Goal: Information Seeking & Learning: Learn about a topic

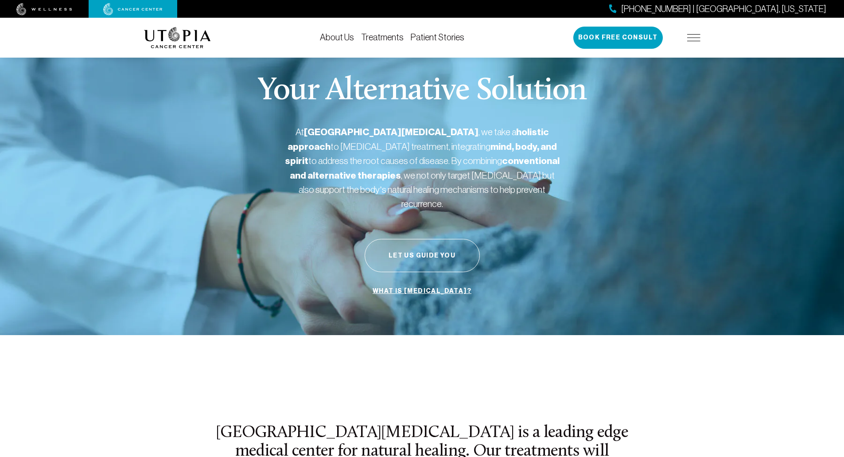
click at [442, 35] on link "Patient Stories" at bounding box center [438, 37] width 54 height 10
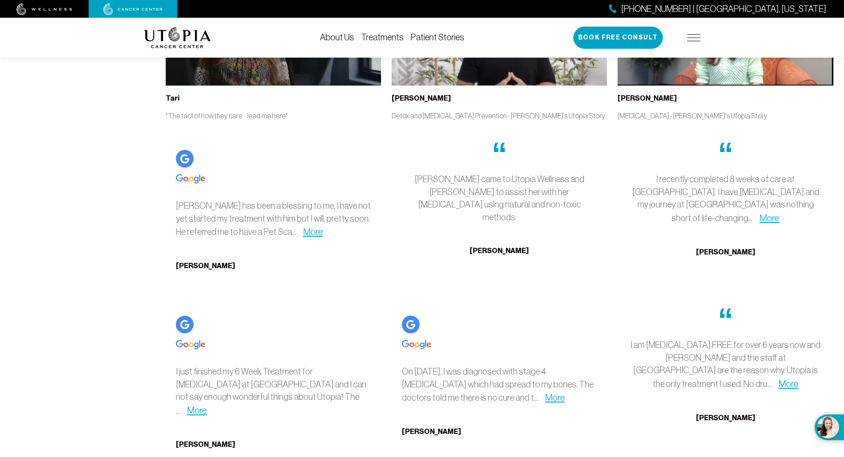
scroll to position [2527, 0]
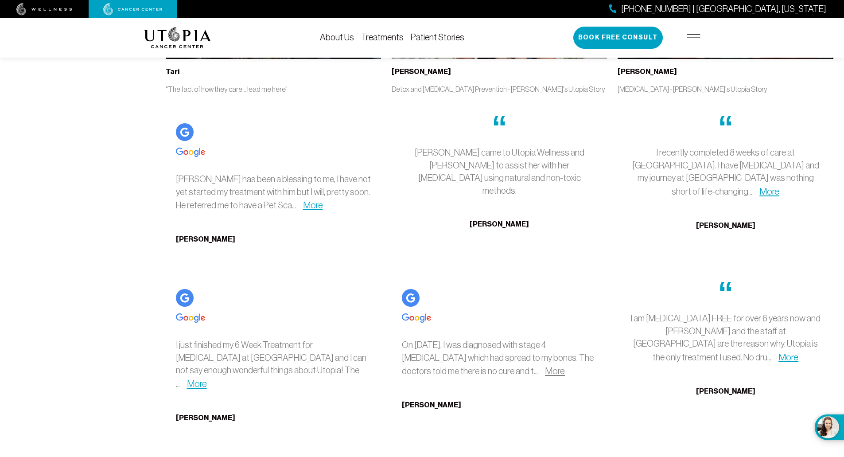
click at [554, 373] on link "More" at bounding box center [555, 371] width 20 height 10
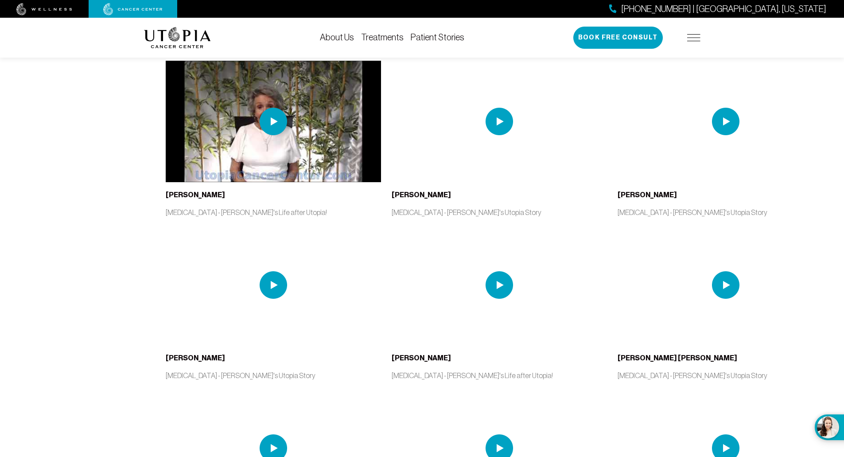
scroll to position [0, 0]
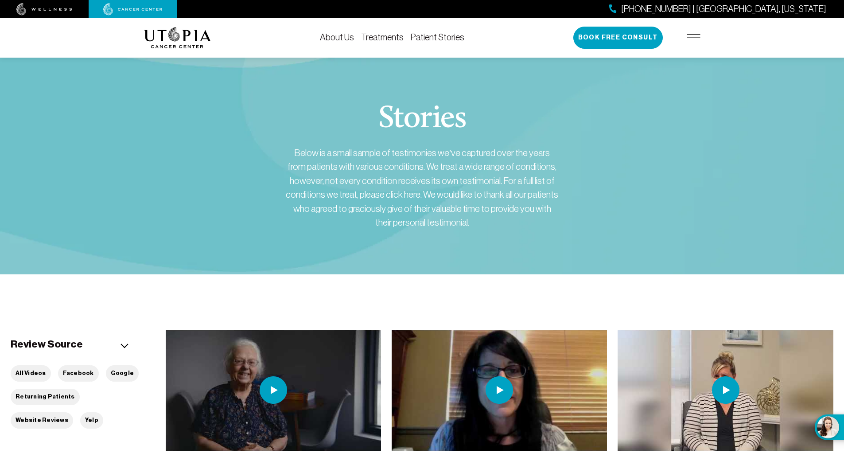
click at [386, 39] on link "Treatments" at bounding box center [382, 37] width 43 height 10
